Goal: Information Seeking & Learning: Learn about a topic

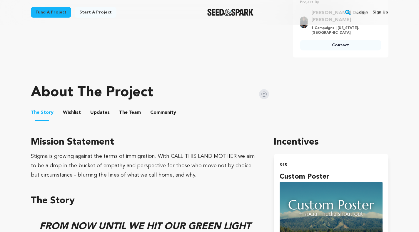
scroll to position [235, 0]
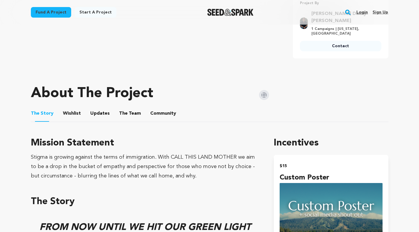
click at [123, 108] on button "The Team" at bounding box center [130, 115] width 14 height 14
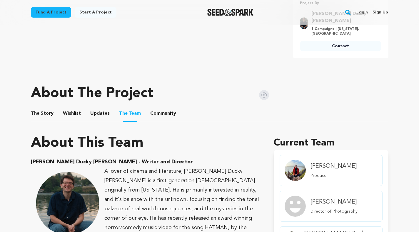
click at [96, 108] on button "Updates" at bounding box center [100, 115] width 14 height 14
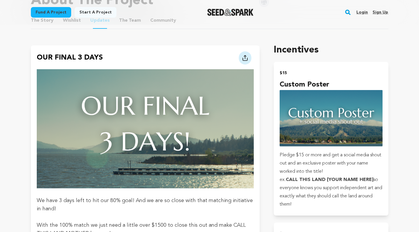
scroll to position [315, 0]
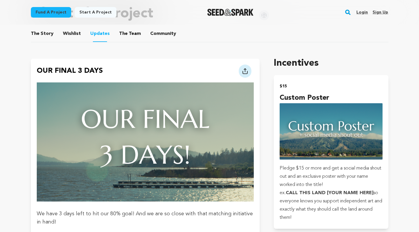
click at [130, 28] on button "The Team" at bounding box center [130, 35] width 14 height 14
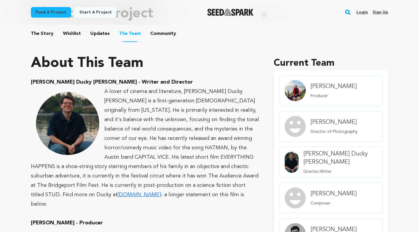
click at [156, 28] on button "Community" at bounding box center [163, 35] width 14 height 14
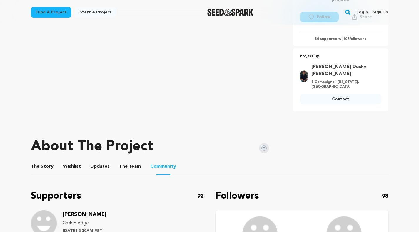
scroll to position [169, 0]
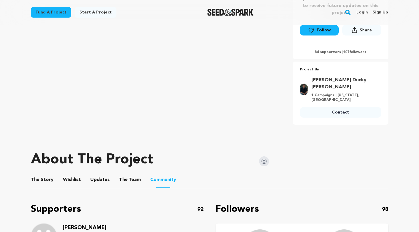
click at [126, 174] on button "The Team" at bounding box center [130, 181] width 14 height 14
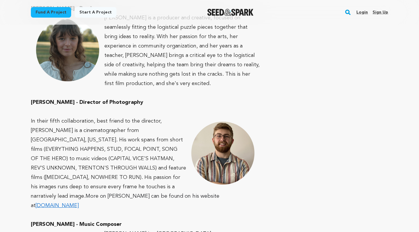
scroll to position [643, 0]
drag, startPoint x: 72, startPoint y: 68, endPoint x: 21, endPoint y: 65, distance: 50.6
copy strong "[PERSON_NAME]"
